Goal: Information Seeking & Learning: Compare options

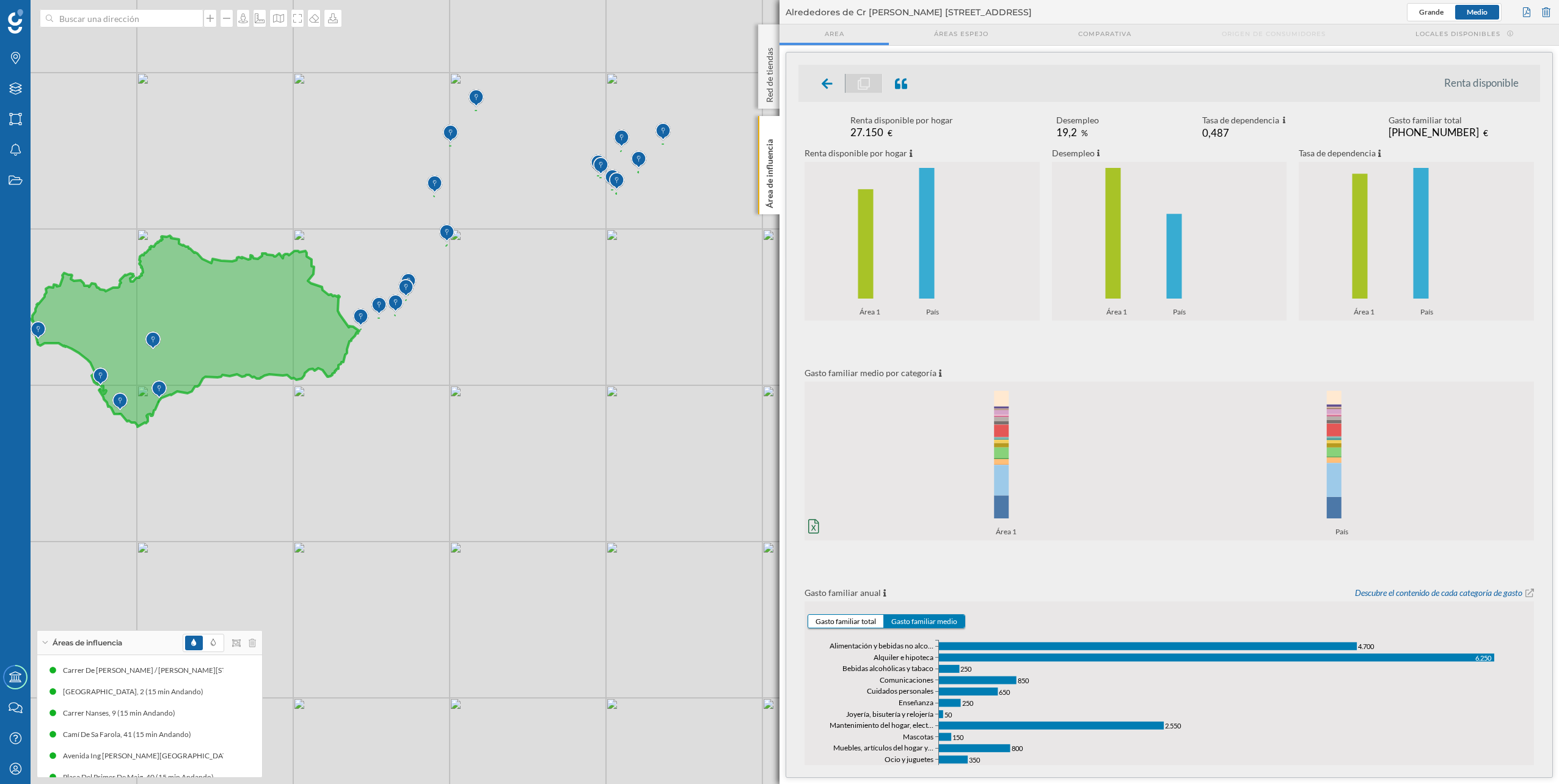
scroll to position [185, 0]
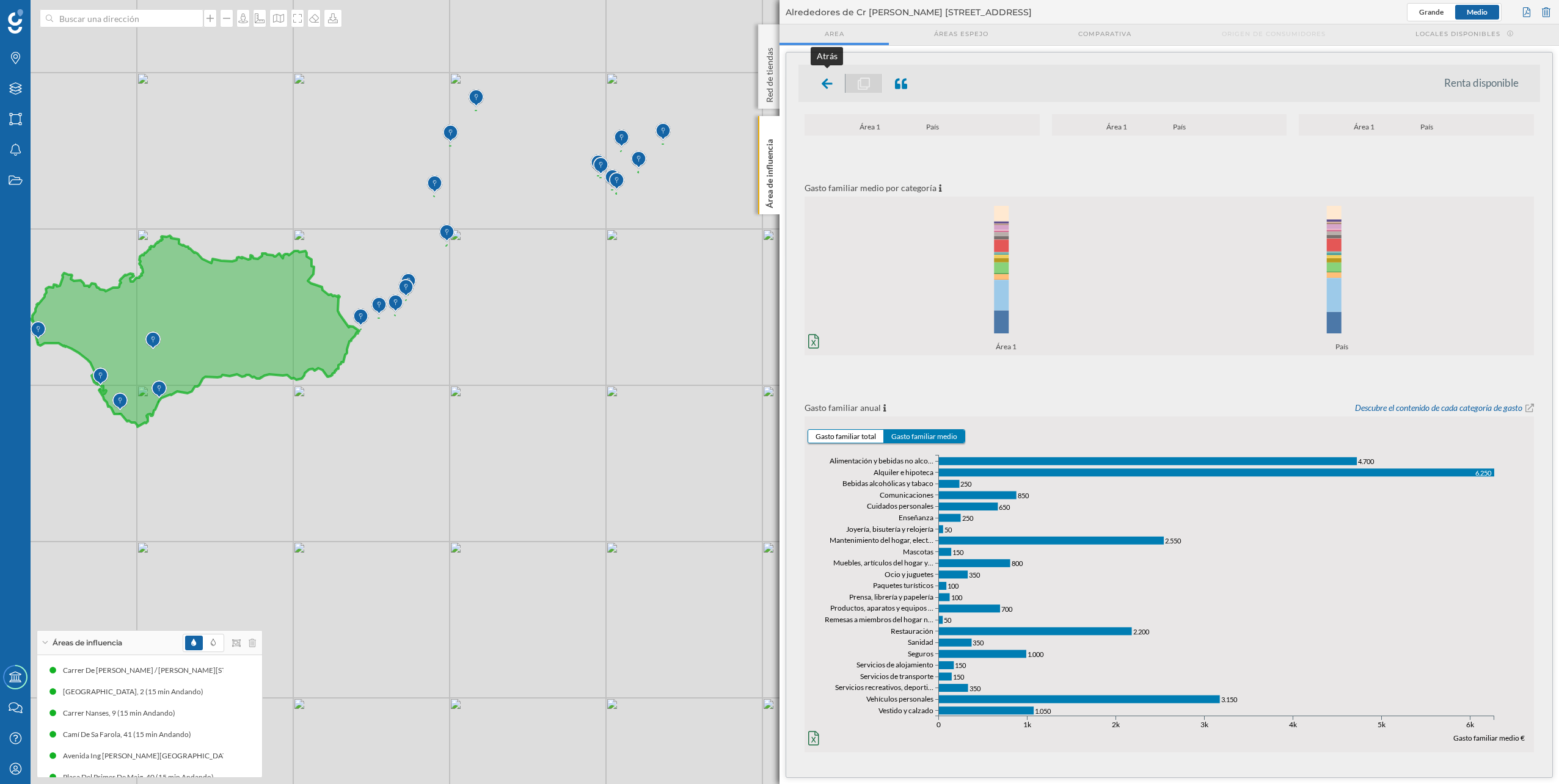
click at [828, 81] on icon at bounding box center [826, 83] width 11 height 12
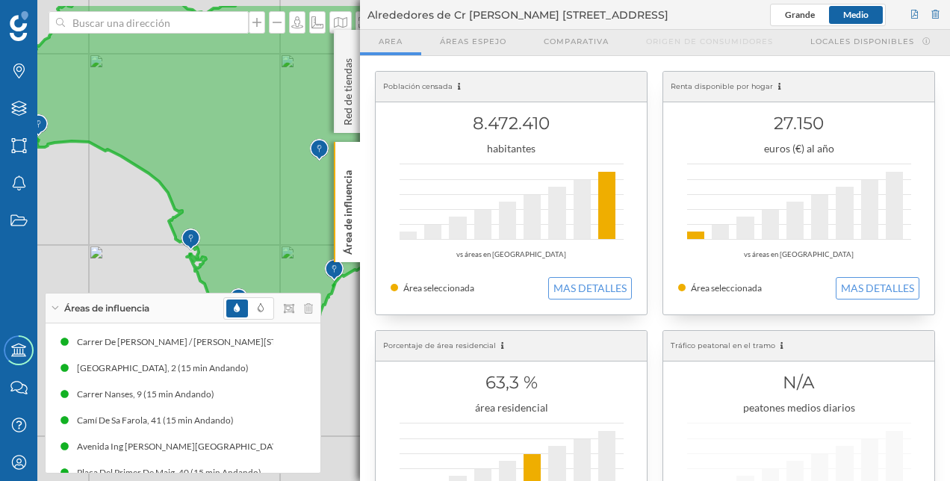
drag, startPoint x: 97, startPoint y: 63, endPoint x: 100, endPoint y: 117, distance: 53.9
click at [100, 117] on icon at bounding box center [422, 174] width 801 height 342
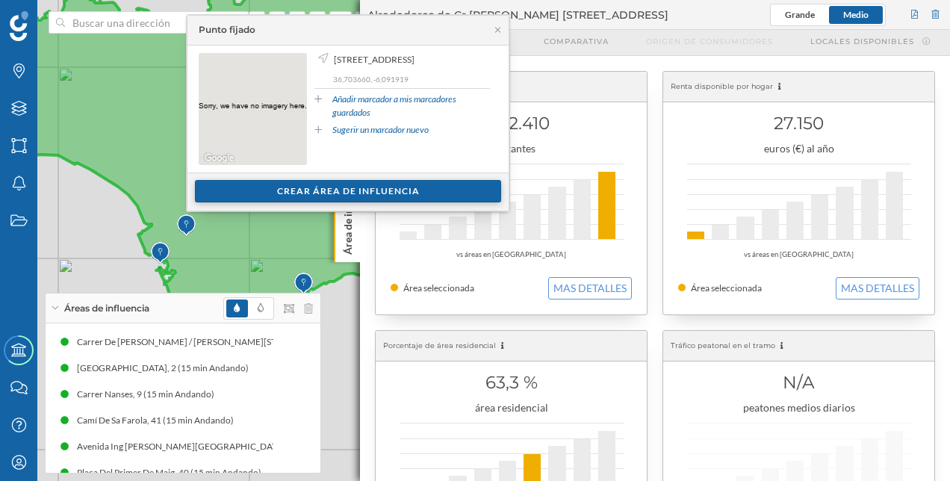
click at [271, 191] on div "Crear área de influencia" at bounding box center [348, 191] width 306 height 22
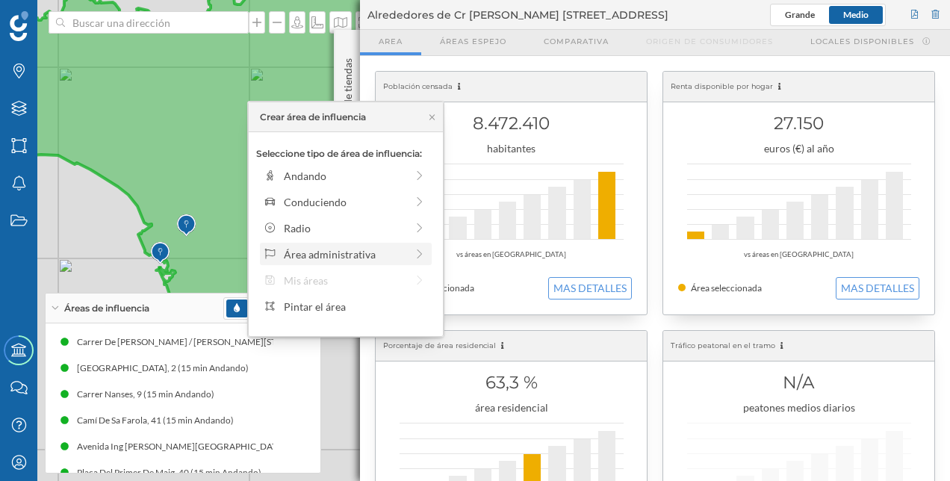
click at [390, 249] on div "Área administrativa" at bounding box center [345, 254] width 122 height 16
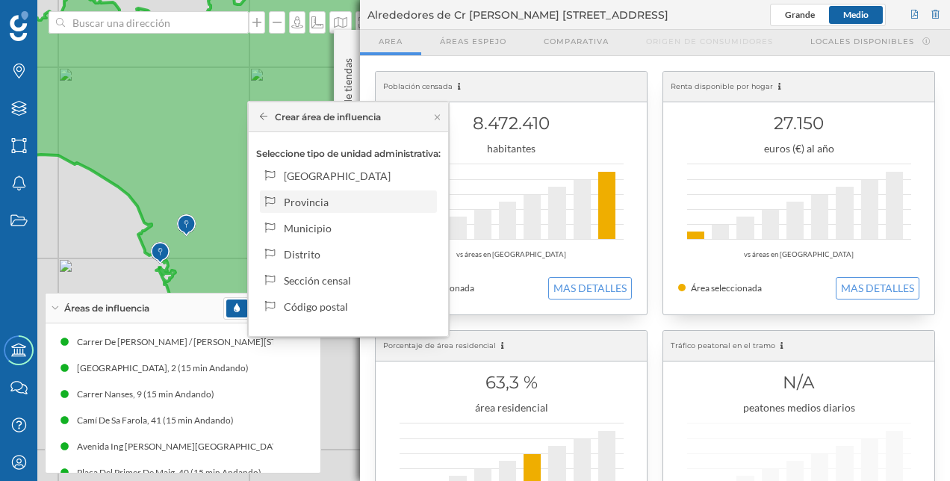
click at [373, 206] on div "Provincia" at bounding box center [357, 202] width 147 height 16
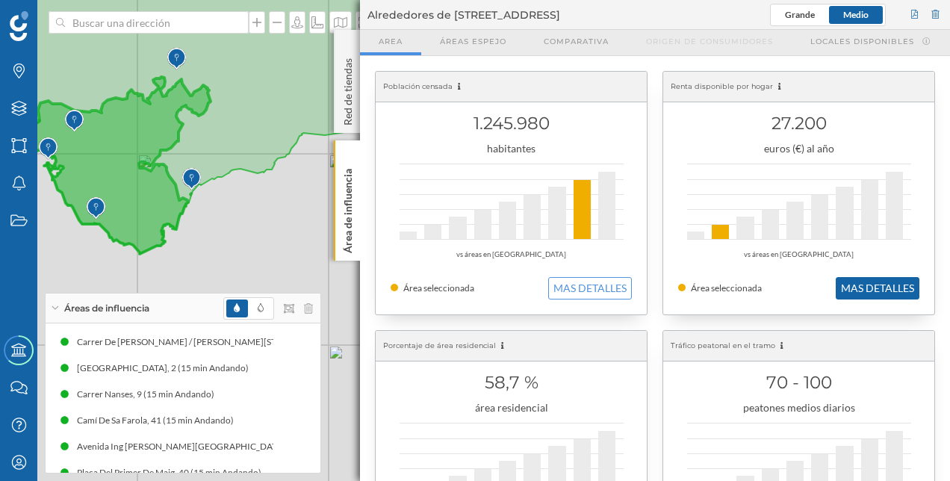
click at [888, 285] on button "MAS DETALLES" at bounding box center [878, 288] width 84 height 22
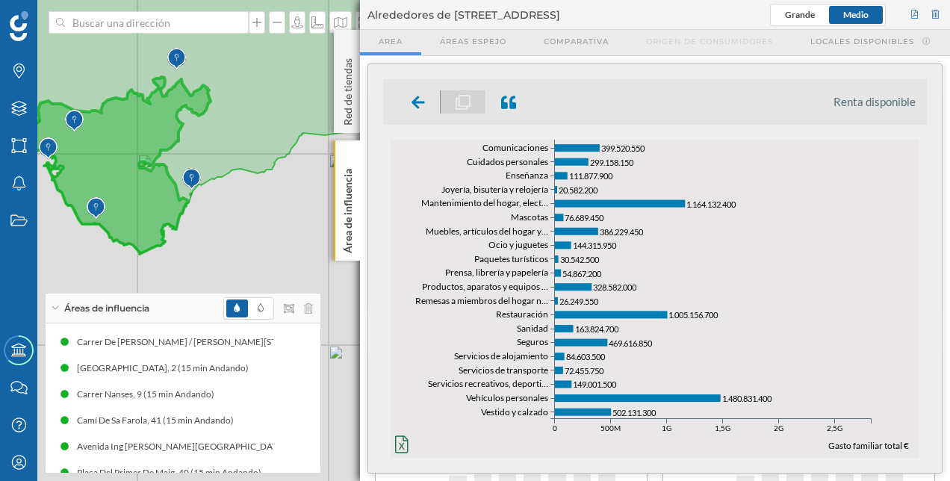
scroll to position [705, 0]
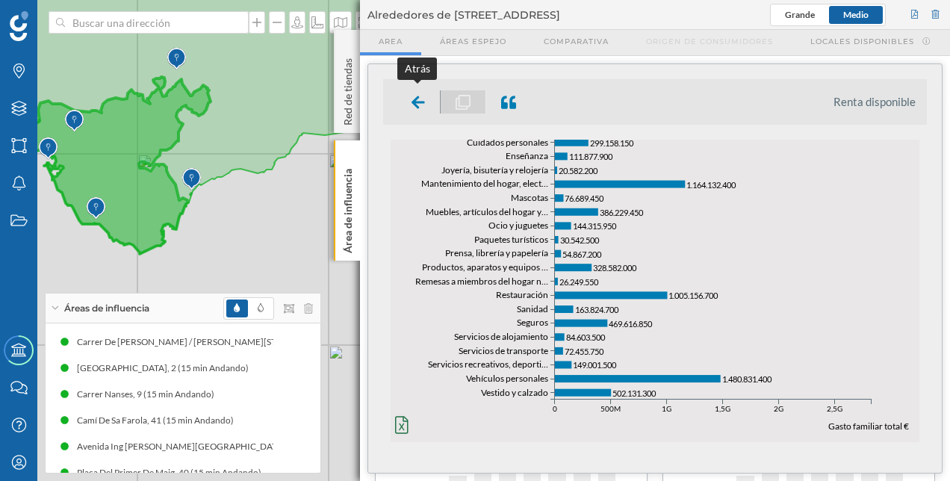
click at [412, 100] on icon at bounding box center [418, 102] width 13 height 15
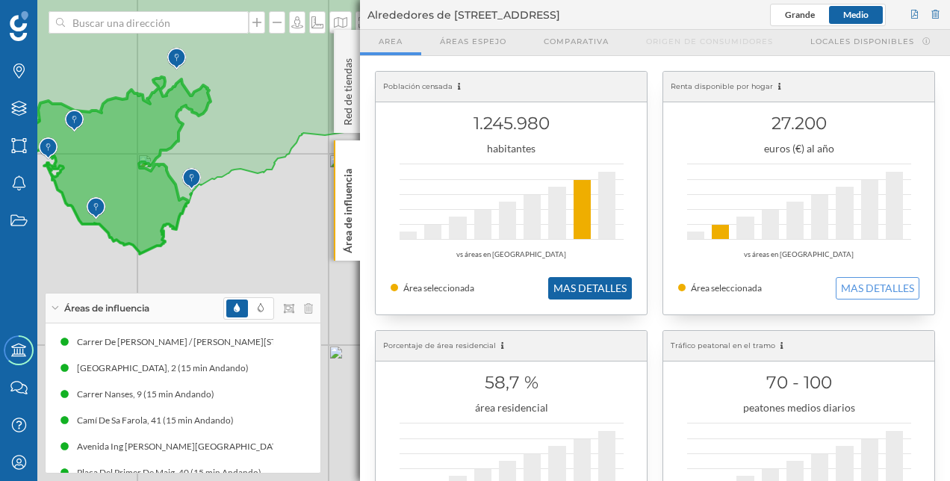
click at [601, 296] on button "MAS DETALLES" at bounding box center [590, 288] width 84 height 22
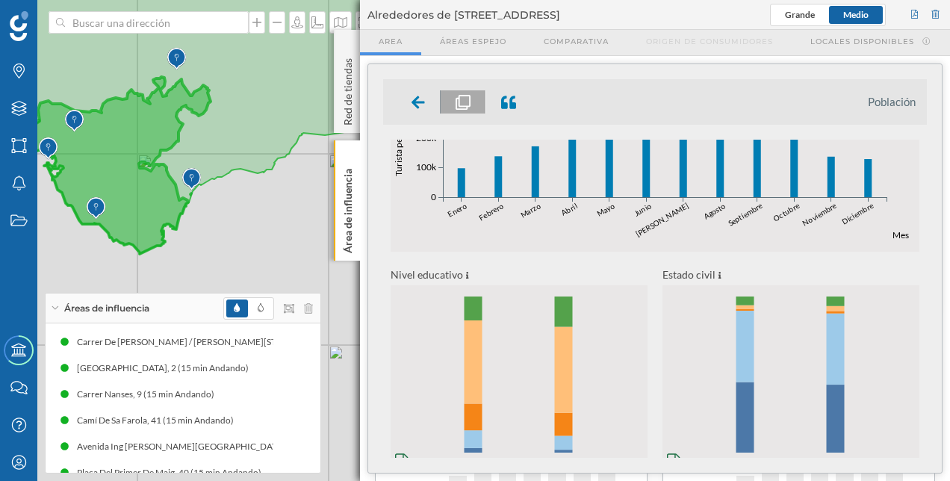
scroll to position [633, 0]
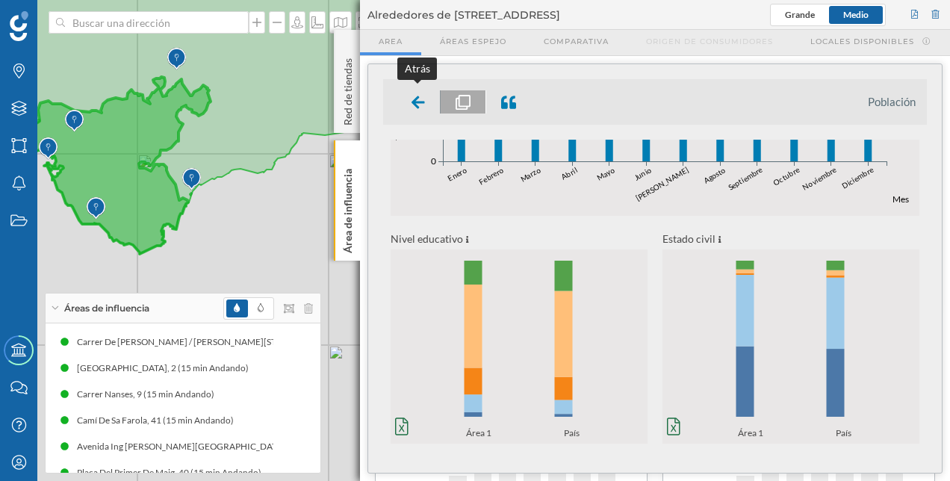
click at [412, 101] on icon at bounding box center [418, 102] width 13 height 13
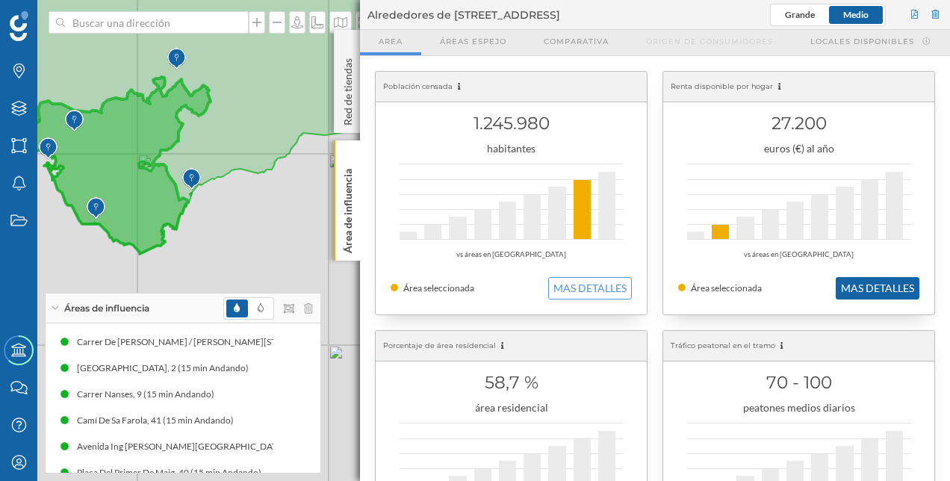
click at [913, 286] on button "MAS DETALLES" at bounding box center [878, 288] width 84 height 22
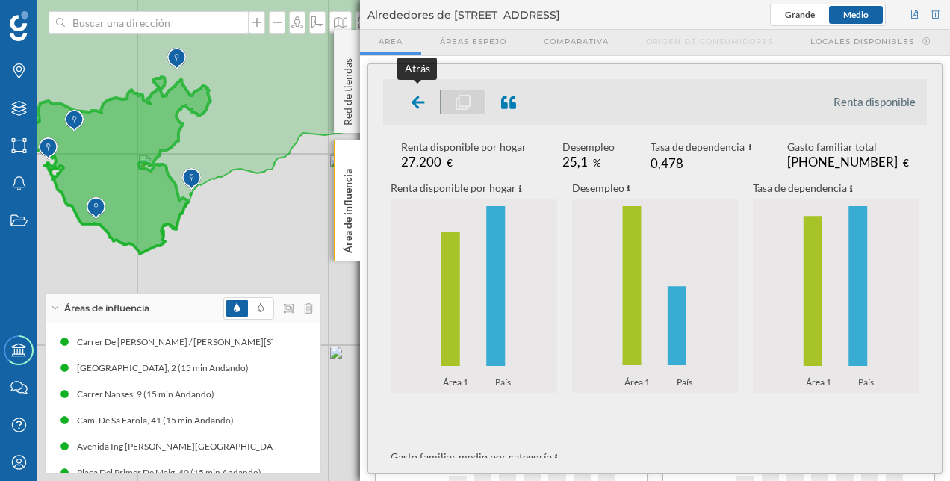
click at [414, 105] on icon at bounding box center [418, 102] width 13 height 13
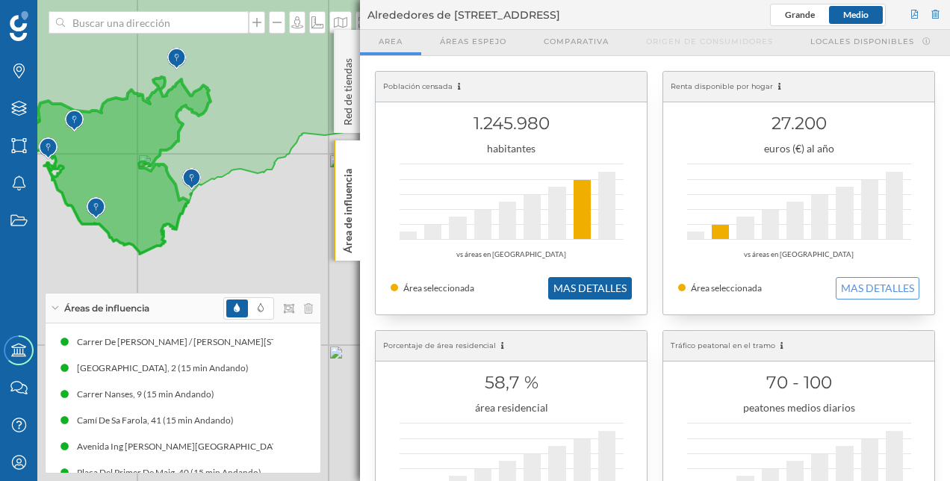
click at [578, 287] on button "MAS DETALLES" at bounding box center [590, 288] width 84 height 22
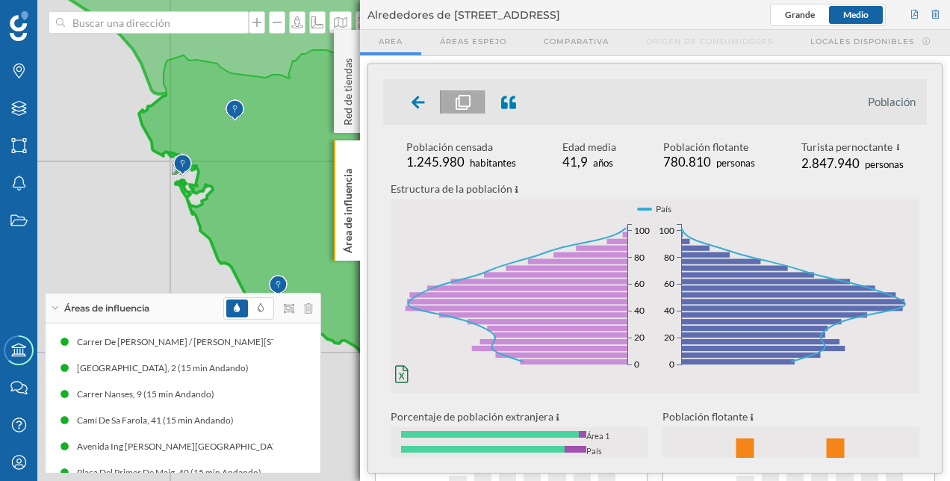
drag, startPoint x: 285, startPoint y: 119, endPoint x: 223, endPoint y: 137, distance: 65.2
click at [223, 137] on icon at bounding box center [323, 185] width 369 height 356
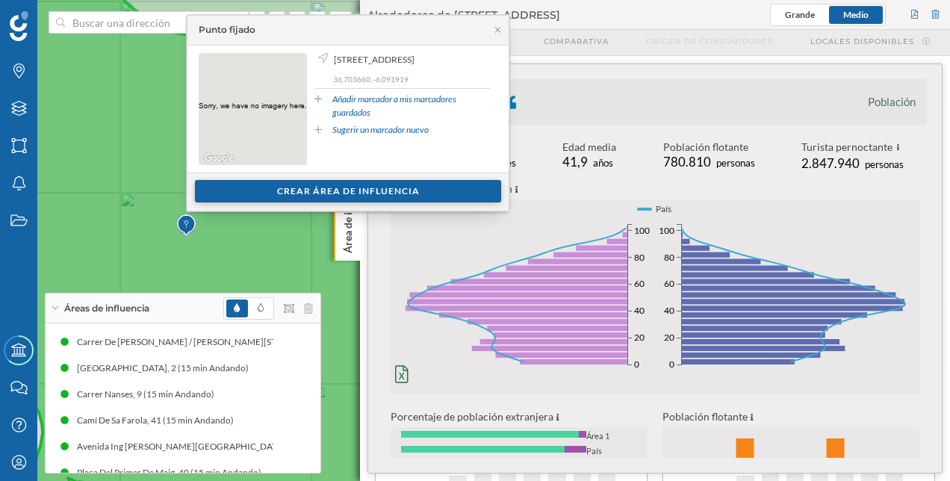
click at [285, 190] on div "Crear área de influencia" at bounding box center [348, 191] width 306 height 22
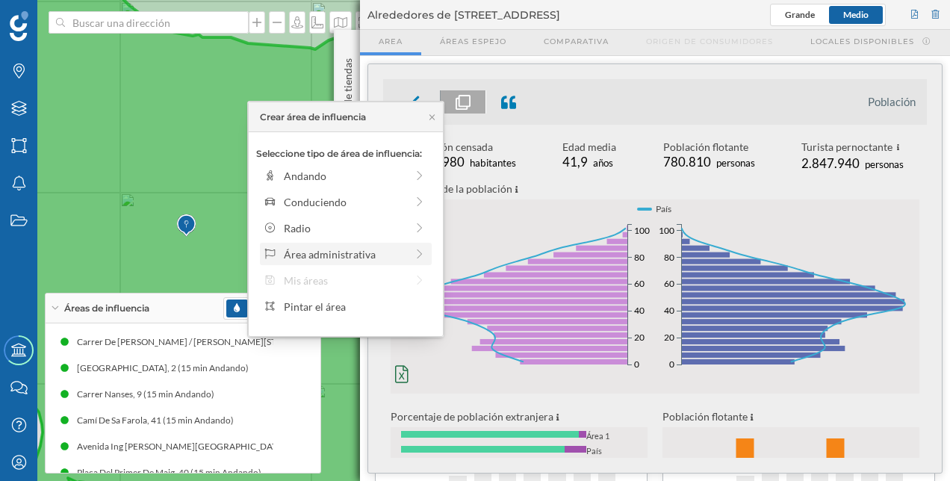
drag, startPoint x: 350, startPoint y: 232, endPoint x: 352, endPoint y: 260, distance: 28.5
click at [352, 260] on div "Seleccione tipo de área de influencia: Andando Conduciendo Radio Área administr…" at bounding box center [346, 234] width 194 height 204
drag, startPoint x: 352, startPoint y: 260, endPoint x: 396, endPoint y: 261, distance: 44.1
click at [396, 261] on div "Área administrativa" at bounding box center [345, 254] width 122 height 16
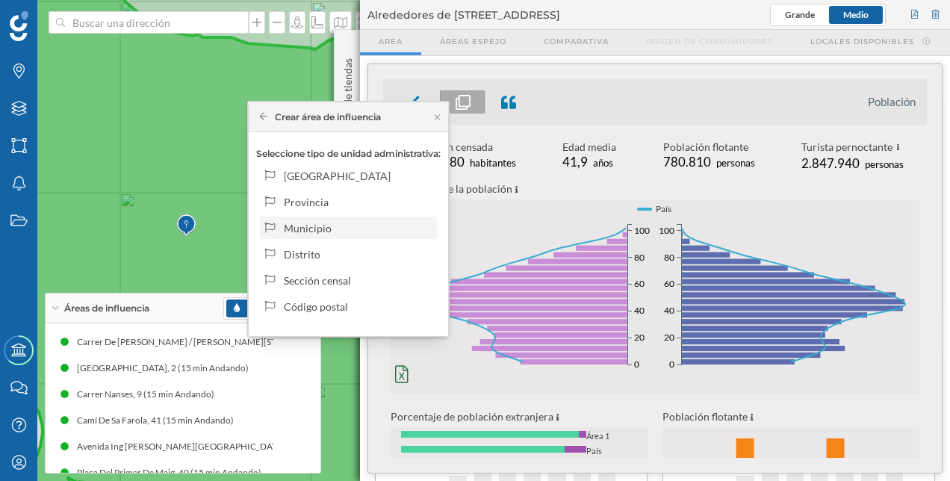
click at [332, 227] on div "Municipio" at bounding box center [357, 228] width 147 height 16
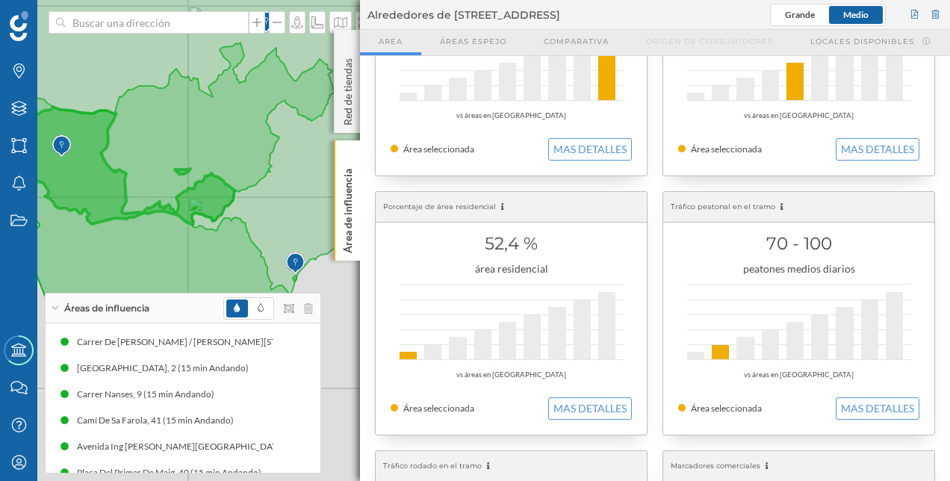
scroll to position [66, 0]
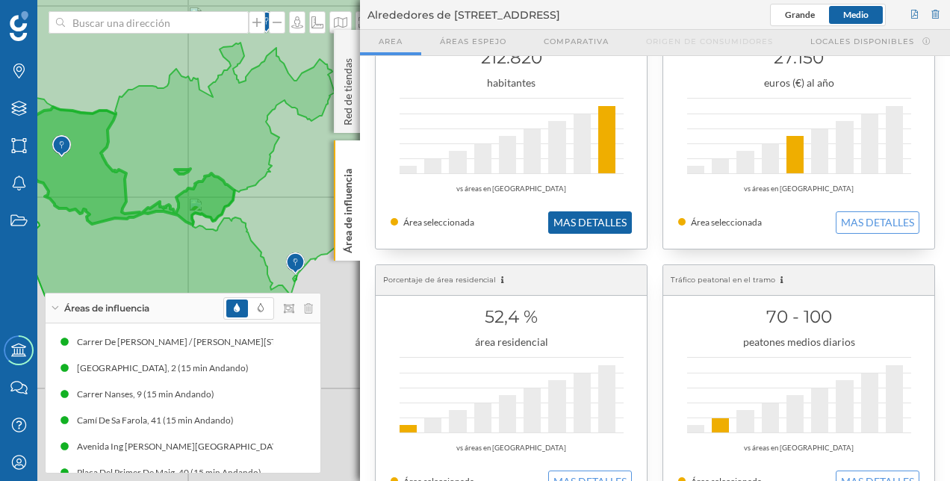
click at [618, 211] on button "MAS DETALLES" at bounding box center [590, 222] width 84 height 22
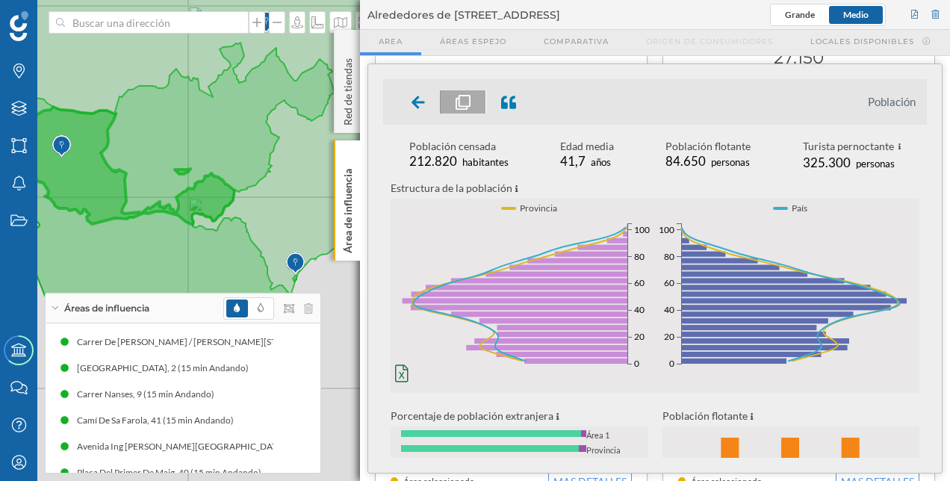
scroll to position [0, 0]
click at [403, 102] on div at bounding box center [419, 101] width 44 height 23
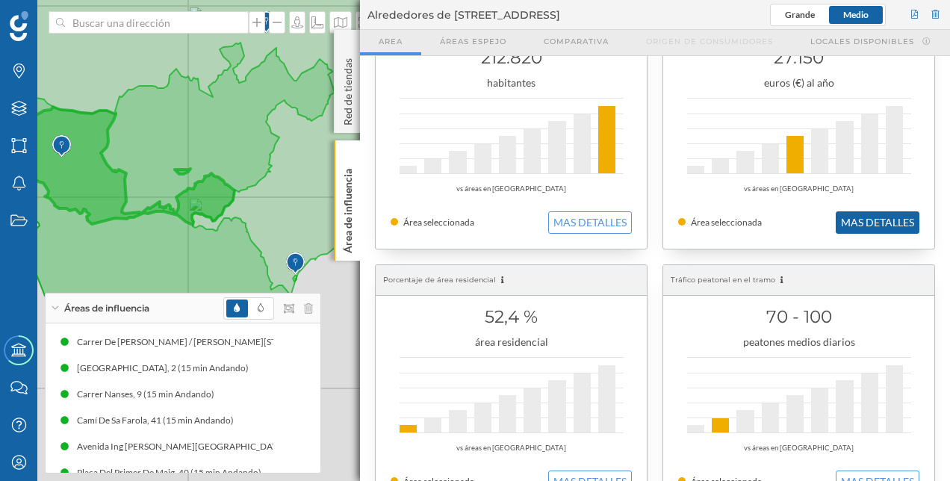
click at [884, 222] on button "MAS DETALLES" at bounding box center [878, 222] width 84 height 22
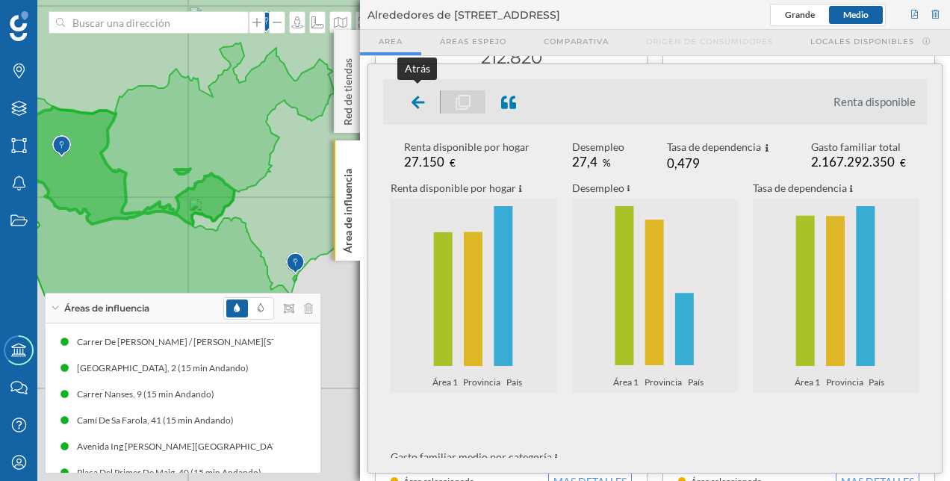
click at [420, 102] on icon at bounding box center [418, 102] width 13 height 13
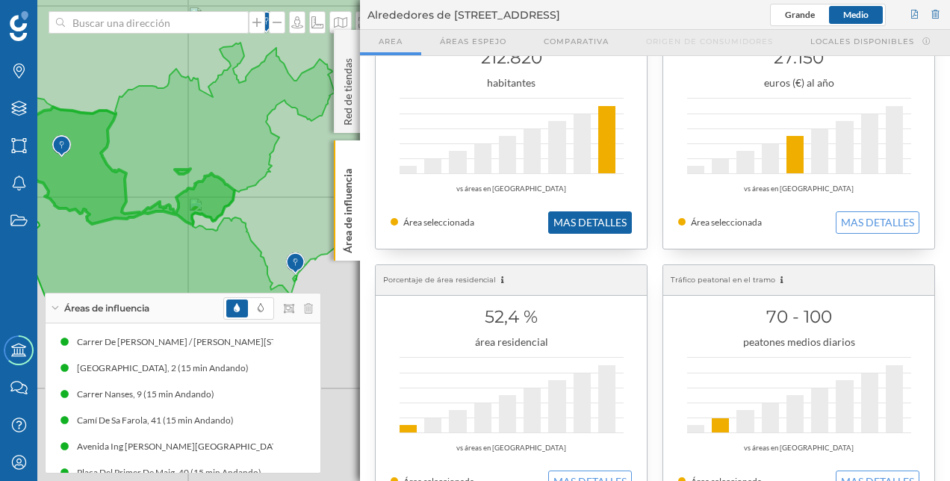
click at [565, 232] on button "MAS DETALLES" at bounding box center [590, 222] width 84 height 22
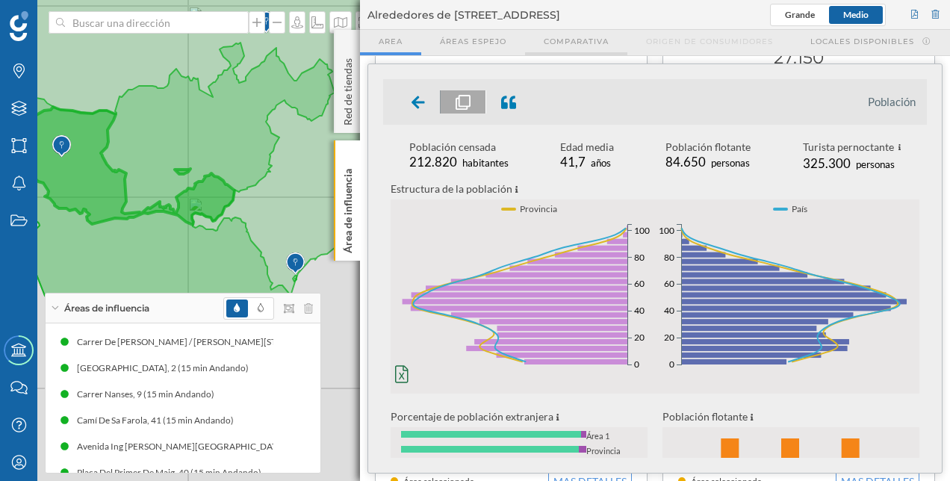
click at [575, 40] on span "Comparativa" at bounding box center [576, 41] width 65 height 11
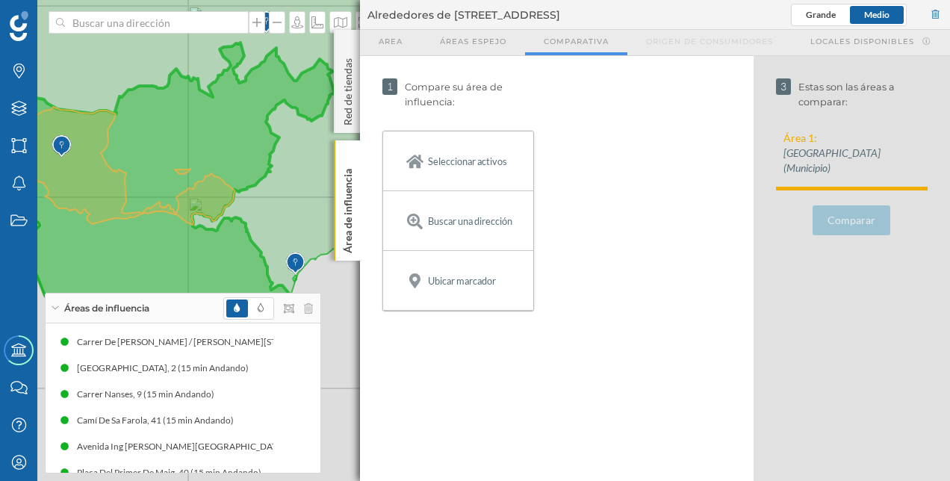
click at [208, 185] on icon at bounding box center [119, 166] width 232 height 118
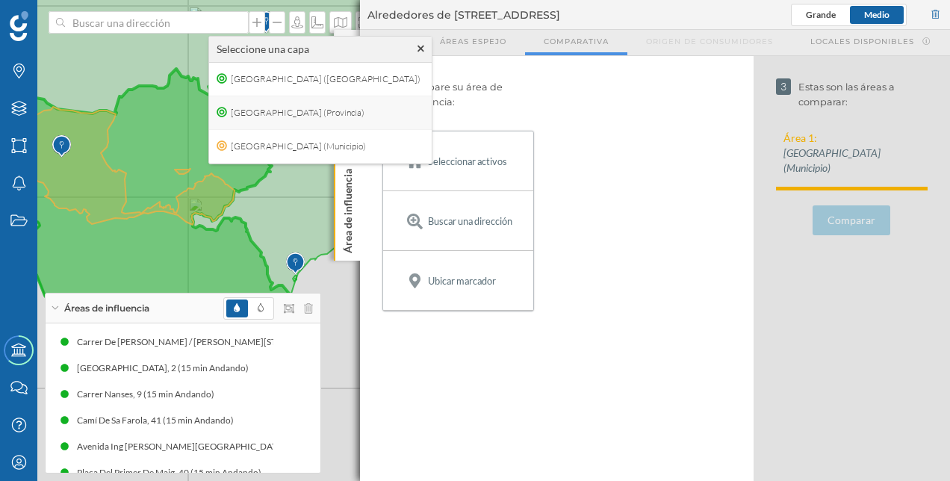
click at [234, 111] on span "[GEOGRAPHIC_DATA] (Provincia)" at bounding box center [297, 113] width 141 height 22
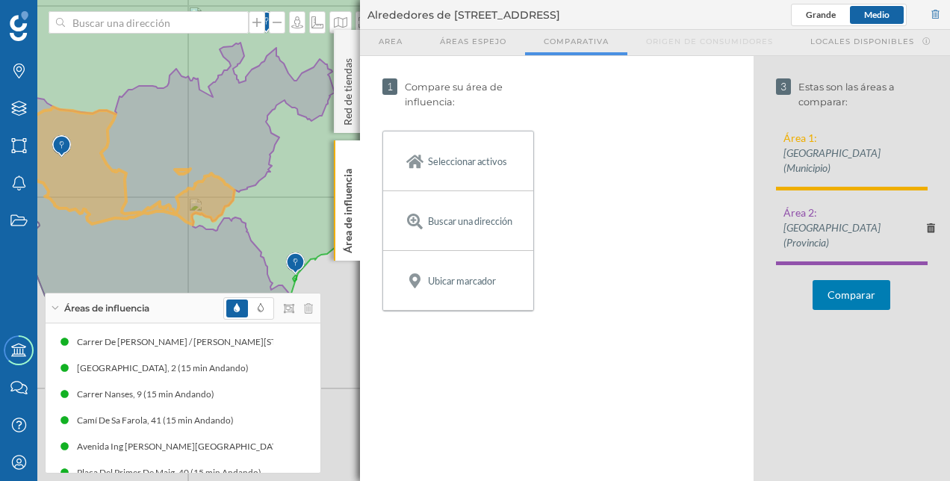
click at [840, 280] on button "Comparar" at bounding box center [852, 295] width 78 height 30
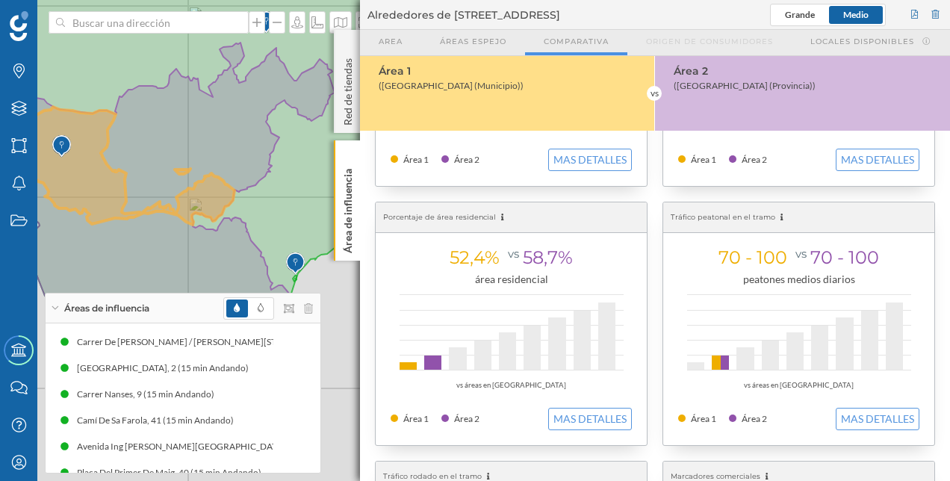
scroll to position [149, 0]
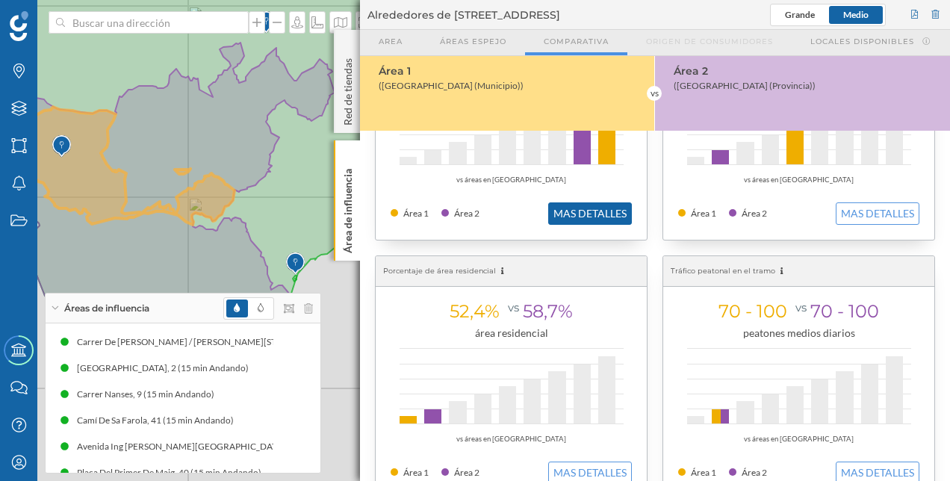
click at [594, 220] on button "MAS DETALLES" at bounding box center [590, 213] width 84 height 22
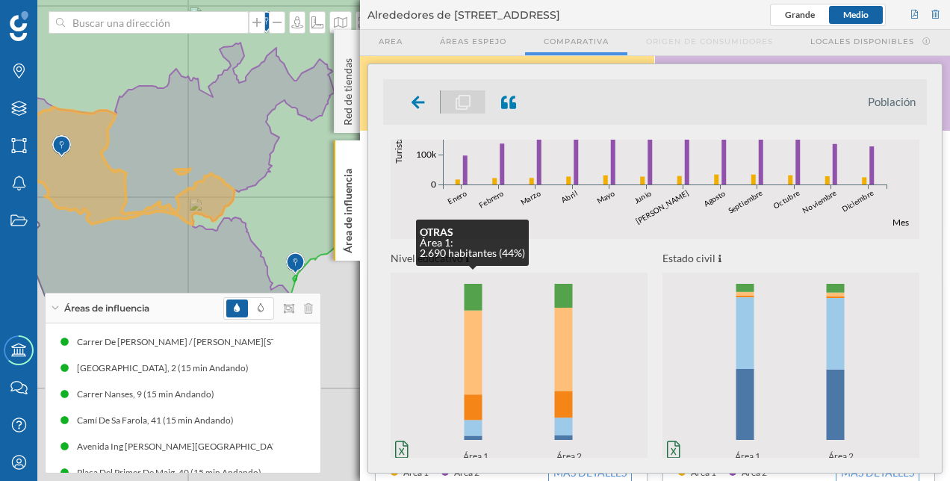
scroll to position [662, 0]
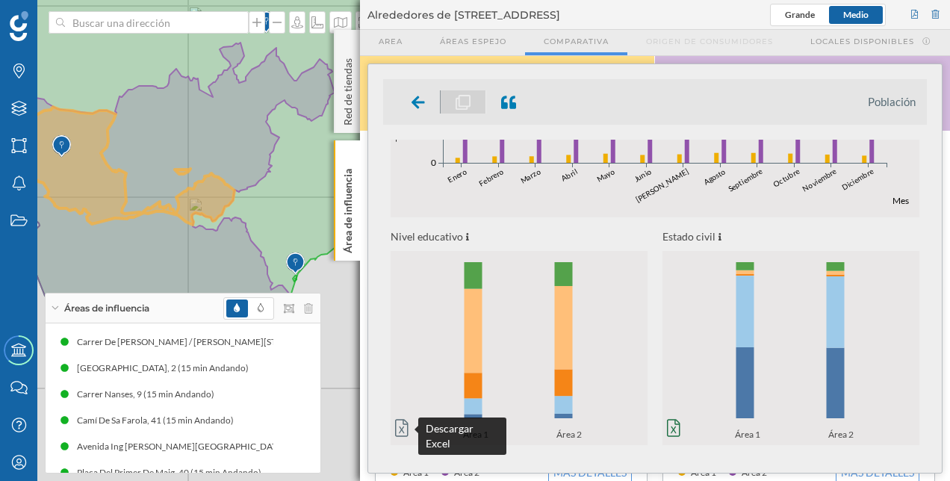
click at [400, 435] on icon at bounding box center [401, 427] width 13 height 17
click at [458, 208] on icon "Enero Febrero Marzo [PERSON_NAME] [PERSON_NAME] Octubre Noviembre Diciembre 0 1…" at bounding box center [655, 137] width 529 height 194
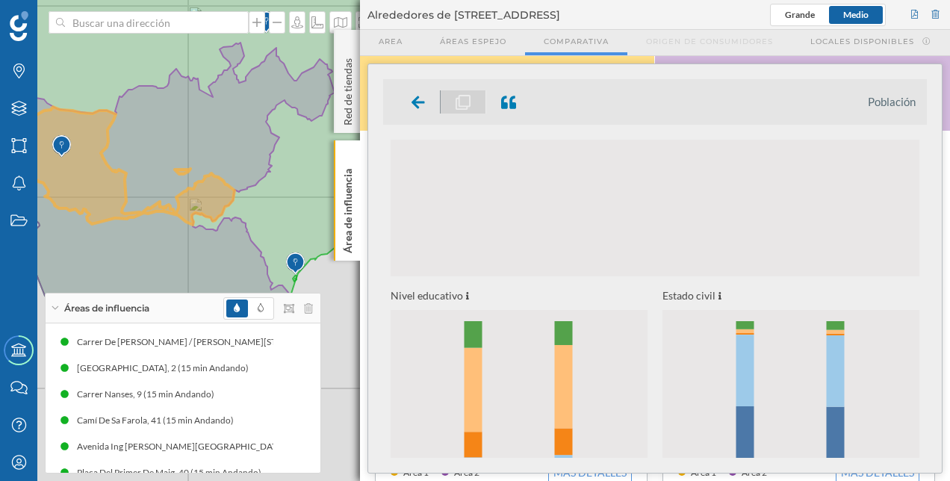
scroll to position [0, 0]
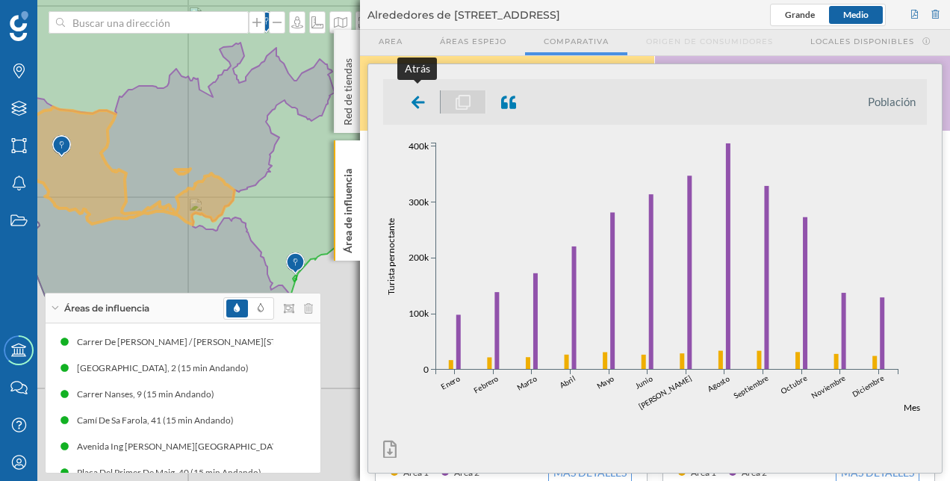
click at [421, 102] on icon at bounding box center [418, 102] width 13 height 13
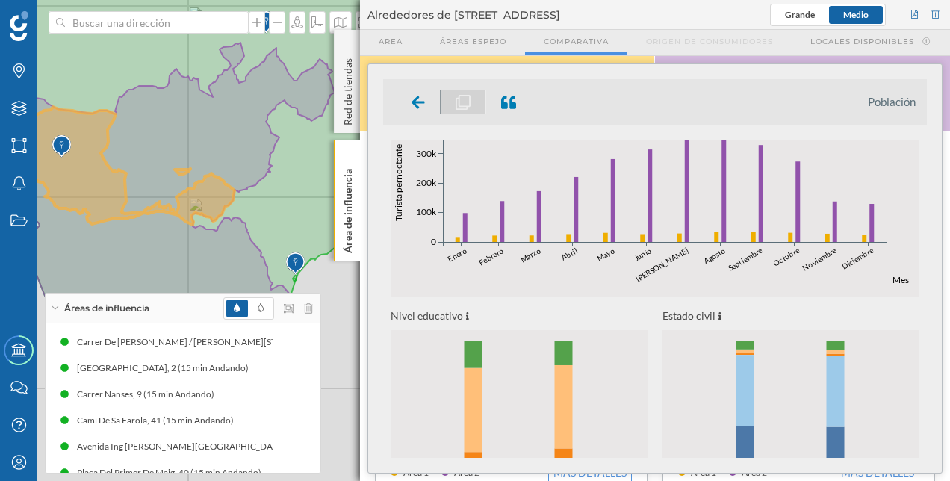
scroll to position [662, 0]
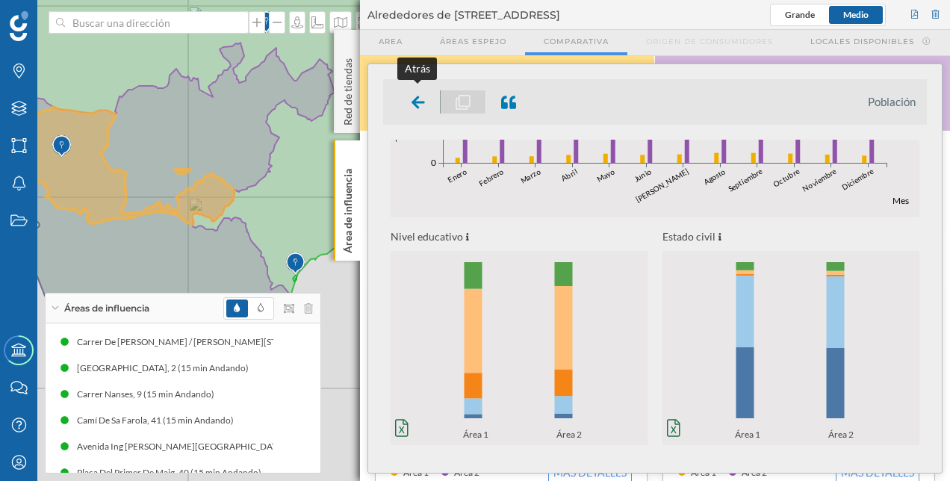
click at [413, 103] on icon at bounding box center [418, 102] width 13 height 13
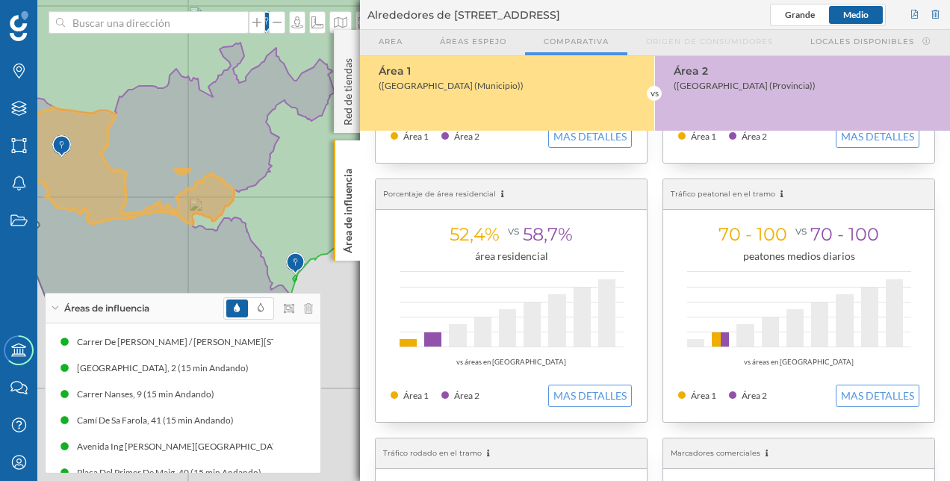
scroll to position [299, 0]
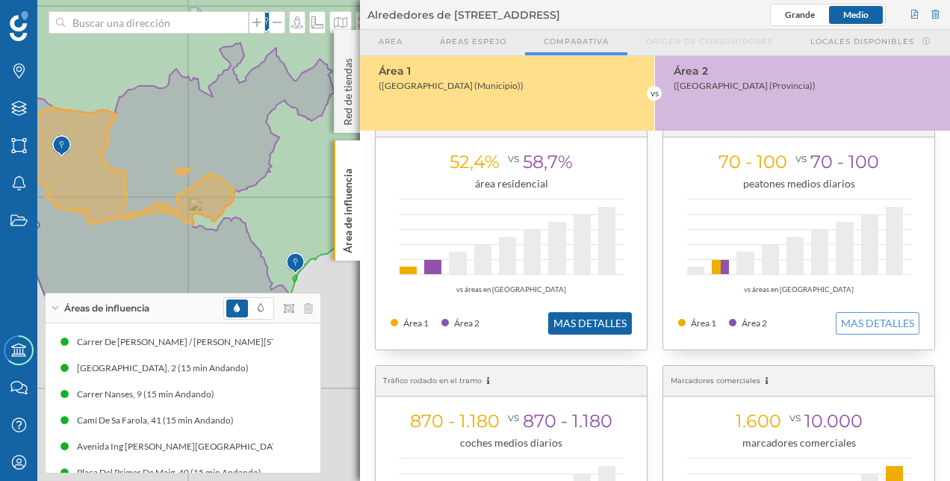
click at [600, 316] on button "MAS DETALLES" at bounding box center [590, 323] width 84 height 22
